Goal: Task Accomplishment & Management: Manage account settings

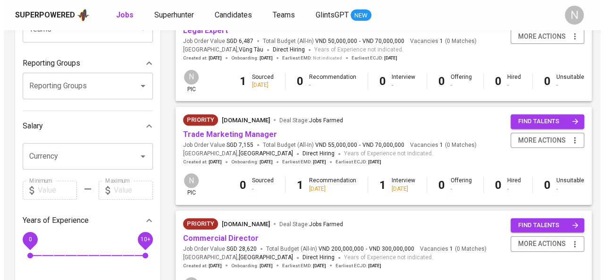
scroll to position [149, 0]
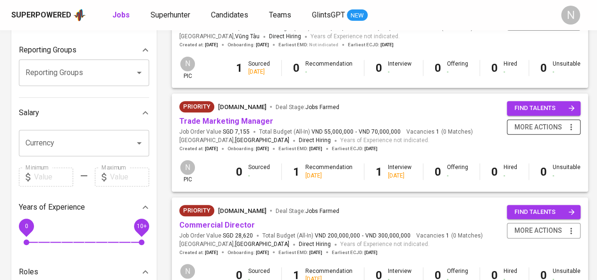
click at [531, 126] on span "more actions" at bounding box center [538, 127] width 48 height 12
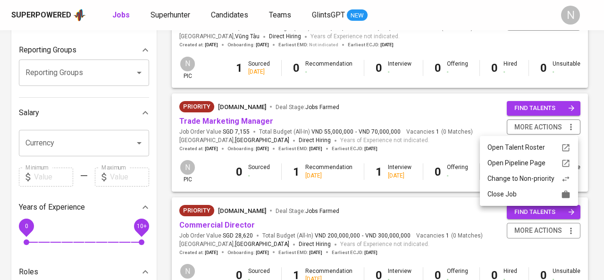
click at [487, 199] on li "Close Job" at bounding box center [529, 194] width 98 height 16
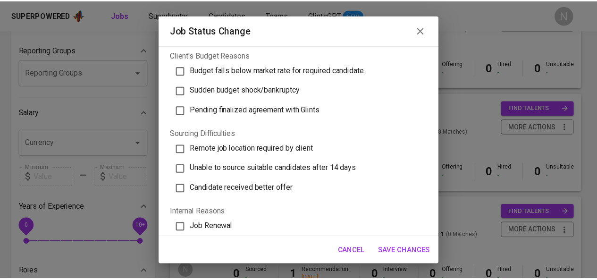
scroll to position [252, 0]
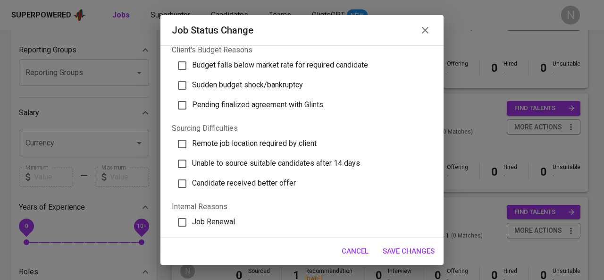
click at [289, 160] on span "Unable to source suitable candidates after 14 days" at bounding box center [276, 163] width 168 height 9
click at [192, 160] on input "Unable to source suitable candidates after 14 days" at bounding box center [182, 164] width 20 height 20
checkbox input "true"
click at [408, 250] on span "Save Changes" at bounding box center [409, 251] width 52 height 12
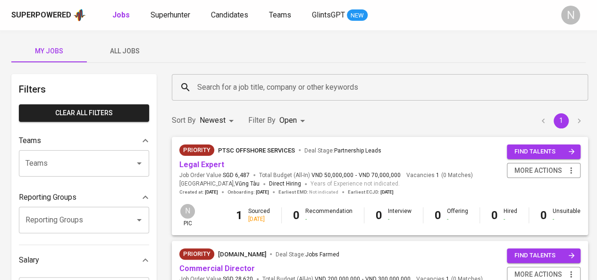
scroll to position [0, 0]
